Goal: Task Accomplishment & Management: Manage account settings

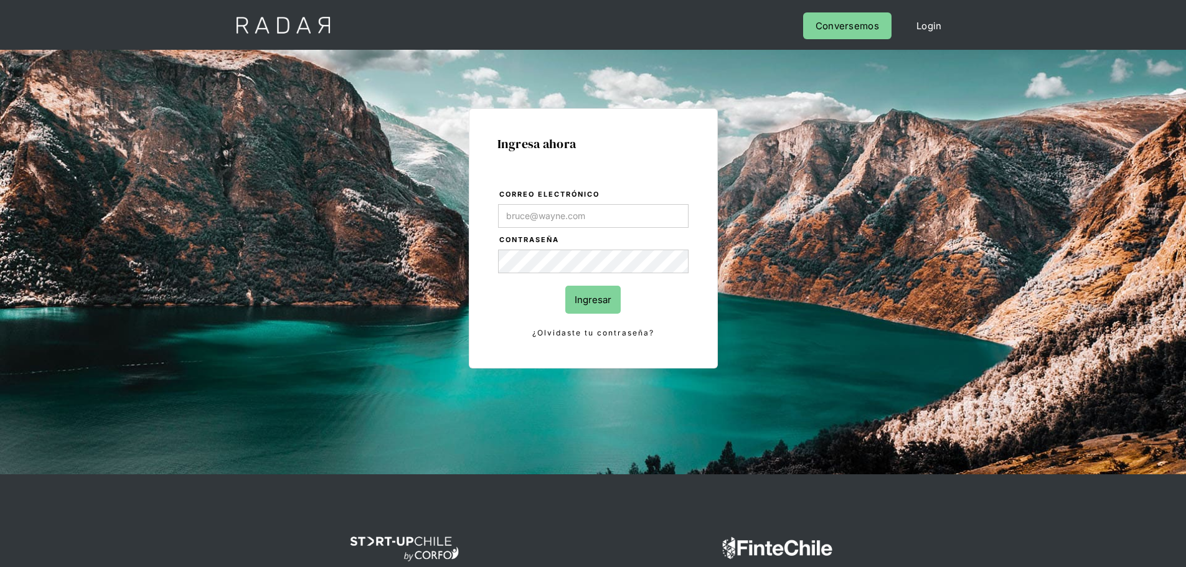
click at [563, 212] on input "Correo electrónico" at bounding box center [593, 216] width 190 height 24
click at [604, 231] on form "Correo electrónico Contraseña Ingresar ¿Olvidaste tu contraseña?" at bounding box center [593, 264] width 192 height 152
click at [602, 220] on input "Correo electrónico" at bounding box center [593, 216] width 190 height 24
type input "Evans@prontopaga.com"
